Goal: Information Seeking & Learning: Learn about a topic

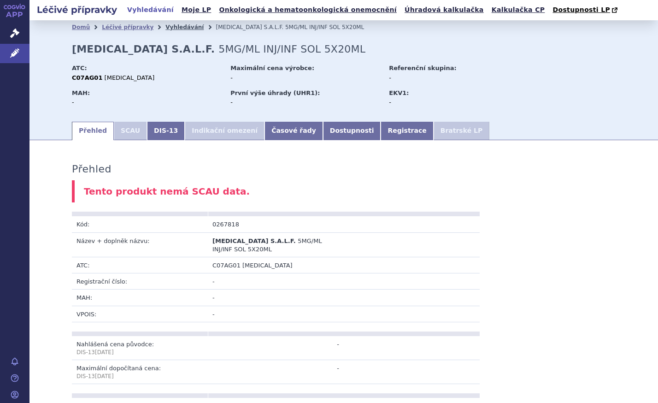
click at [166, 25] on link "Vyhledávání" at bounding box center [185, 27] width 38 height 6
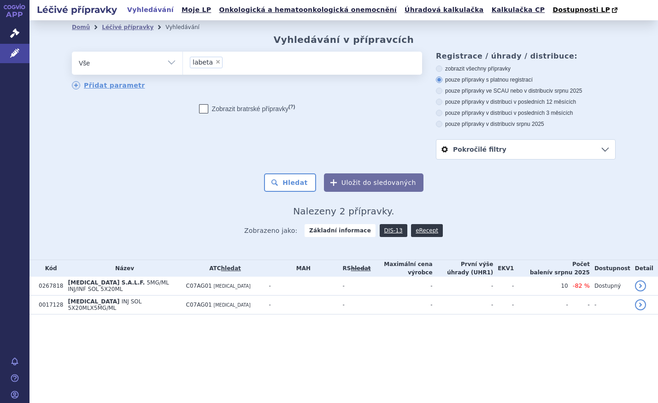
click at [215, 62] on span "×" at bounding box center [218, 62] width 6 height 6
click at [183, 62] on select "labeta" at bounding box center [183, 62] width 0 height 23
select select
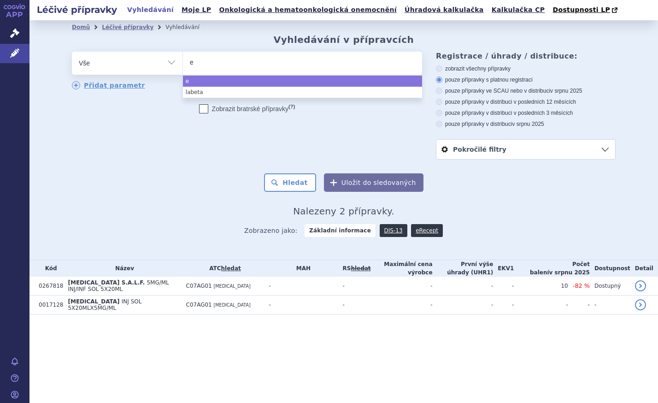
type input "es"
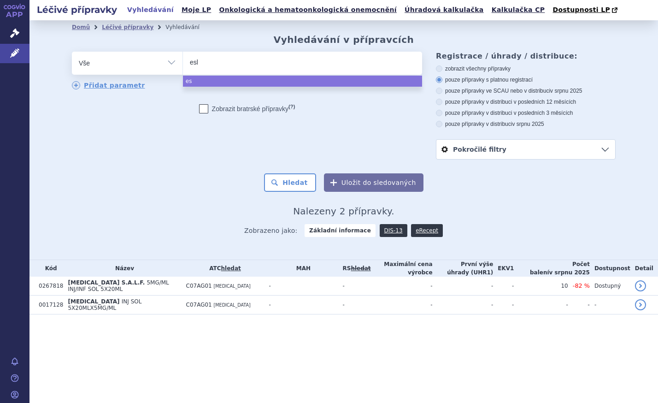
type input "esli"
type input "eslika"
type input "eslikar"
type input "eslikarb"
select select "eslikarb"
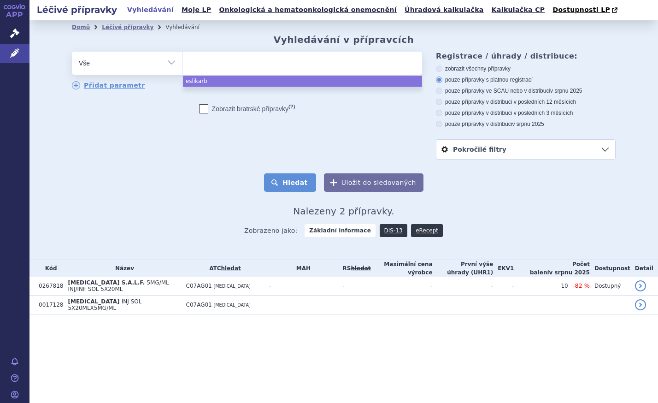
click at [295, 182] on button "Hledat" at bounding box center [290, 182] width 52 height 18
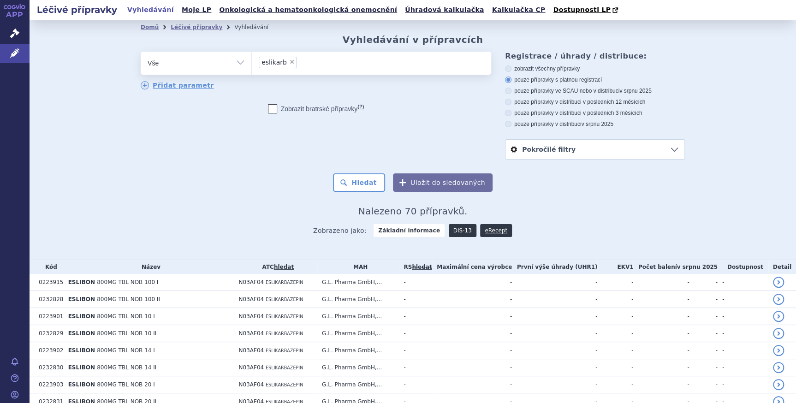
click at [455, 233] on link "DIS-13" at bounding box center [463, 230] width 28 height 13
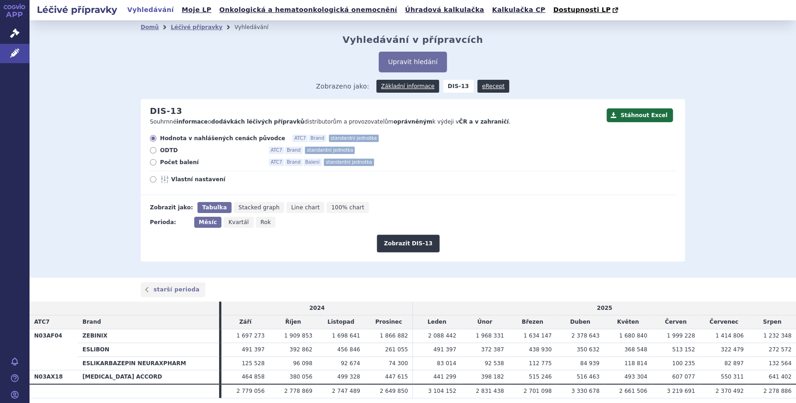
scroll to position [32, 0]
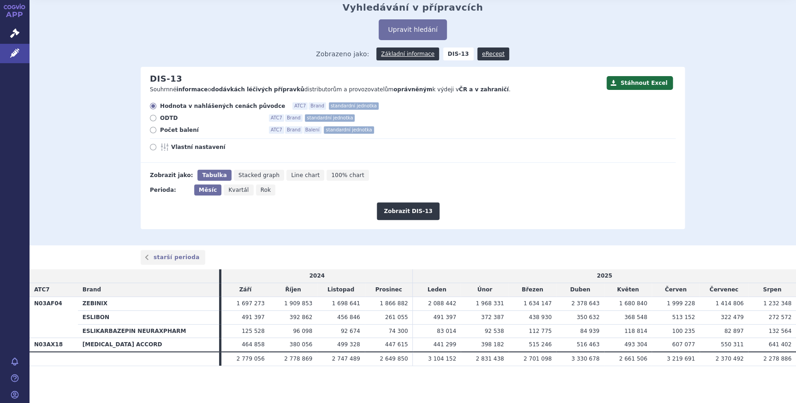
click at [260, 192] on span "Rok" at bounding box center [265, 190] width 11 height 6
click at [257, 190] on input "Rok" at bounding box center [259, 187] width 6 height 6
radio input "true"
click at [150, 130] on icon at bounding box center [153, 130] width 6 height 6
click at [151, 130] on input "Počet balení ATC7 Brand Balení standardní jednotka" at bounding box center [154, 131] width 6 height 6
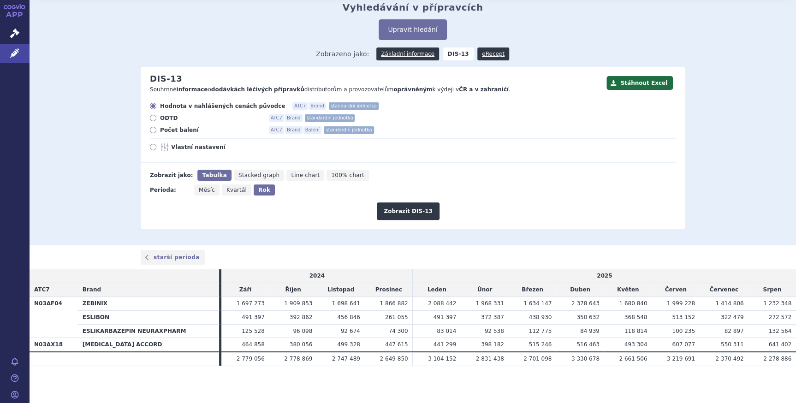
radio input "true"
click at [402, 213] on button "Zobrazit DIS-13" at bounding box center [408, 211] width 62 height 18
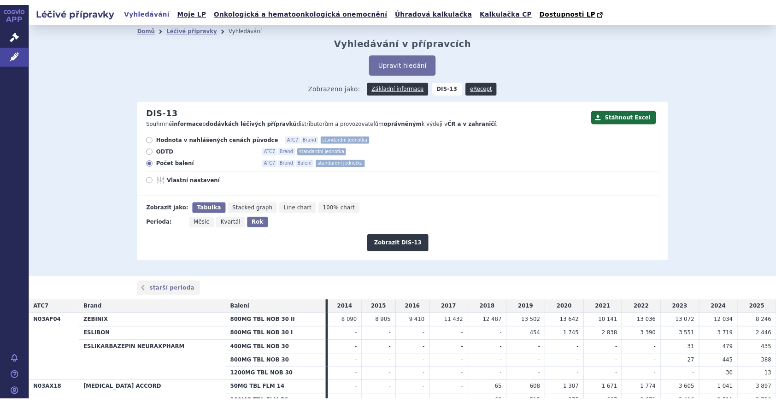
scroll to position [87, 0]
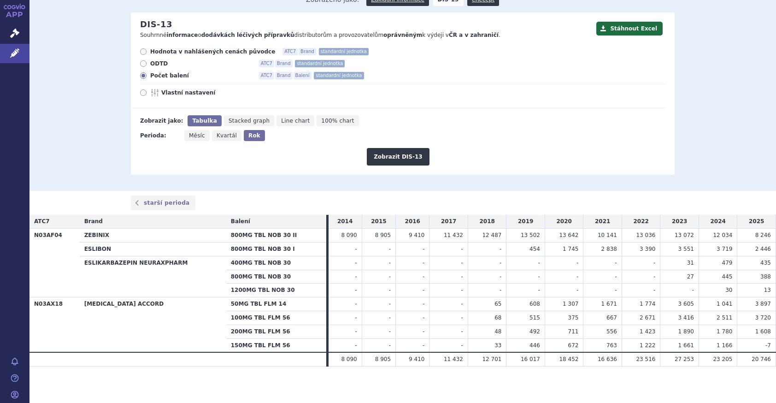
click at [702, 118] on div "Domů Léčivé přípravky Vyhledávání Vyhledávání v přípravcích Upravit hledání ods…" at bounding box center [403, 62] width 747 height 257
